Goal: Check status: Check status

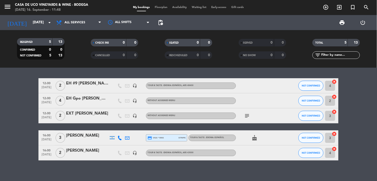
click at [254, 138] on icon "cake" at bounding box center [255, 138] width 6 height 6
click at [90, 137] on div "[PERSON_NAME]" at bounding box center [87, 135] width 43 height 7
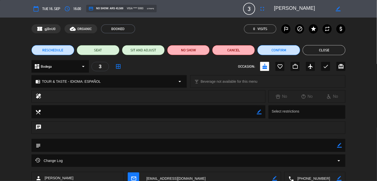
click at [321, 47] on button "Close" at bounding box center [324, 50] width 43 height 10
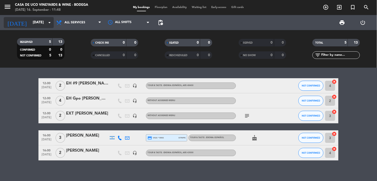
click at [34, 21] on input "[DATE]" at bounding box center [54, 22] width 48 height 9
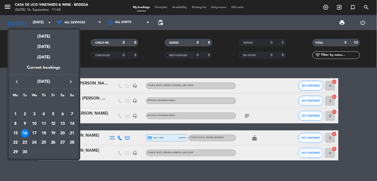
click at [34, 131] on div "17" at bounding box center [34, 133] width 9 height 9
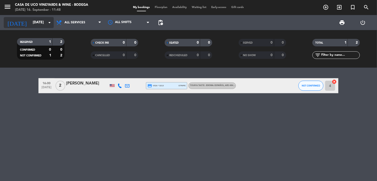
click at [43, 22] on input "[DATE]" at bounding box center [54, 22] width 48 height 9
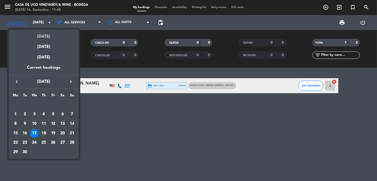
click at [38, 39] on div "[DATE]" at bounding box center [44, 35] width 70 height 10
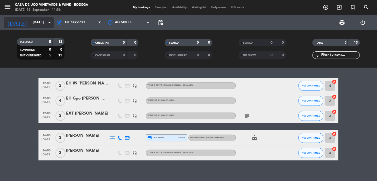
click at [30, 21] on input "[DATE]" at bounding box center [54, 22] width 48 height 9
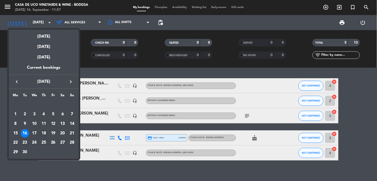
click at [43, 131] on div "18" at bounding box center [44, 133] width 9 height 9
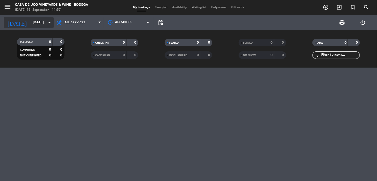
click at [34, 20] on input "[DATE]" at bounding box center [54, 22] width 48 height 9
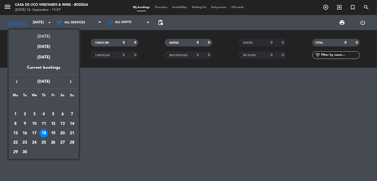
click at [39, 34] on div "[DATE]" at bounding box center [44, 35] width 70 height 10
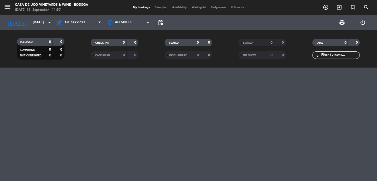
type input "[DATE]"
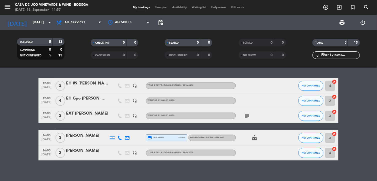
click at [89, 84] on div "EH #9 [PERSON_NAME]" at bounding box center [87, 83] width 43 height 7
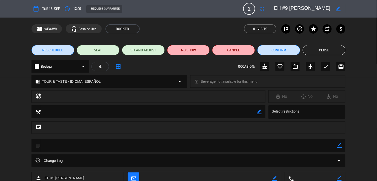
click at [313, 52] on button "Close" at bounding box center [324, 50] width 43 height 10
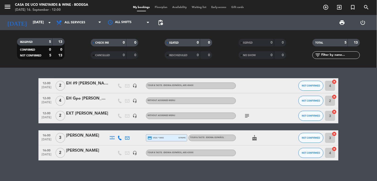
click at [91, 111] on div "EXT [PERSON_NAME]" at bounding box center [87, 113] width 43 height 7
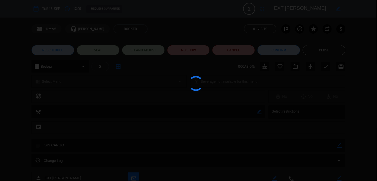
click at [91, 109] on div at bounding box center [188, 90] width 377 height 181
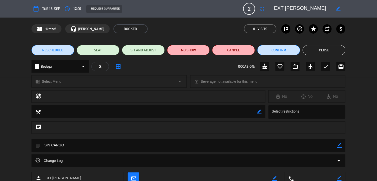
click at [339, 54] on button "Close" at bounding box center [324, 50] width 43 height 10
